Goal: Information Seeking & Learning: Find specific fact

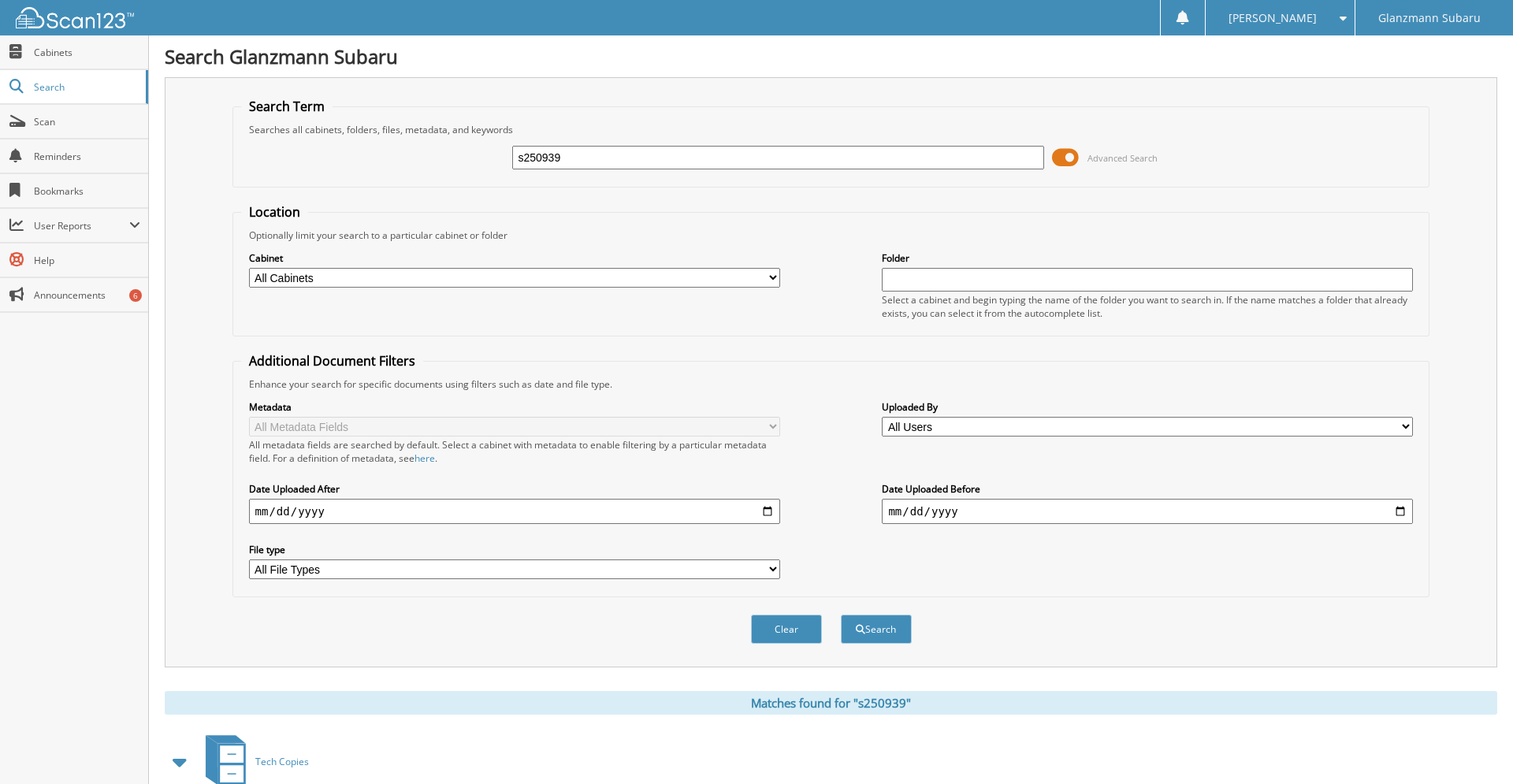
click at [622, 168] on input "s250939" at bounding box center [778, 157] width 531 height 23
type input "S240289"
click at [840, 614] on button "Search" at bounding box center [875, 629] width 71 height 29
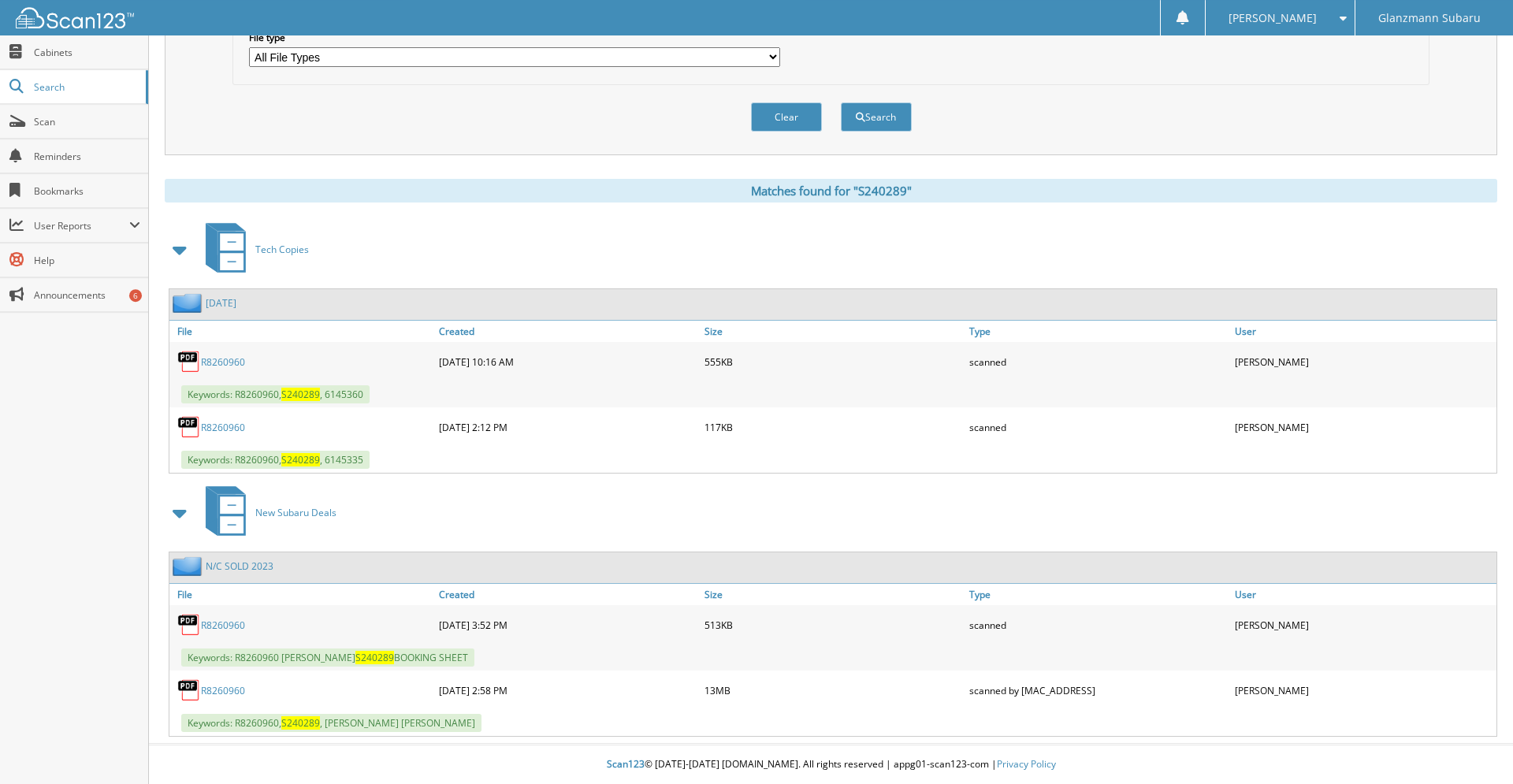
scroll to position [538, 0]
click at [222, 686] on link "R8260960" at bounding box center [222, 690] width 44 height 13
